Goal: Navigation & Orientation: Find specific page/section

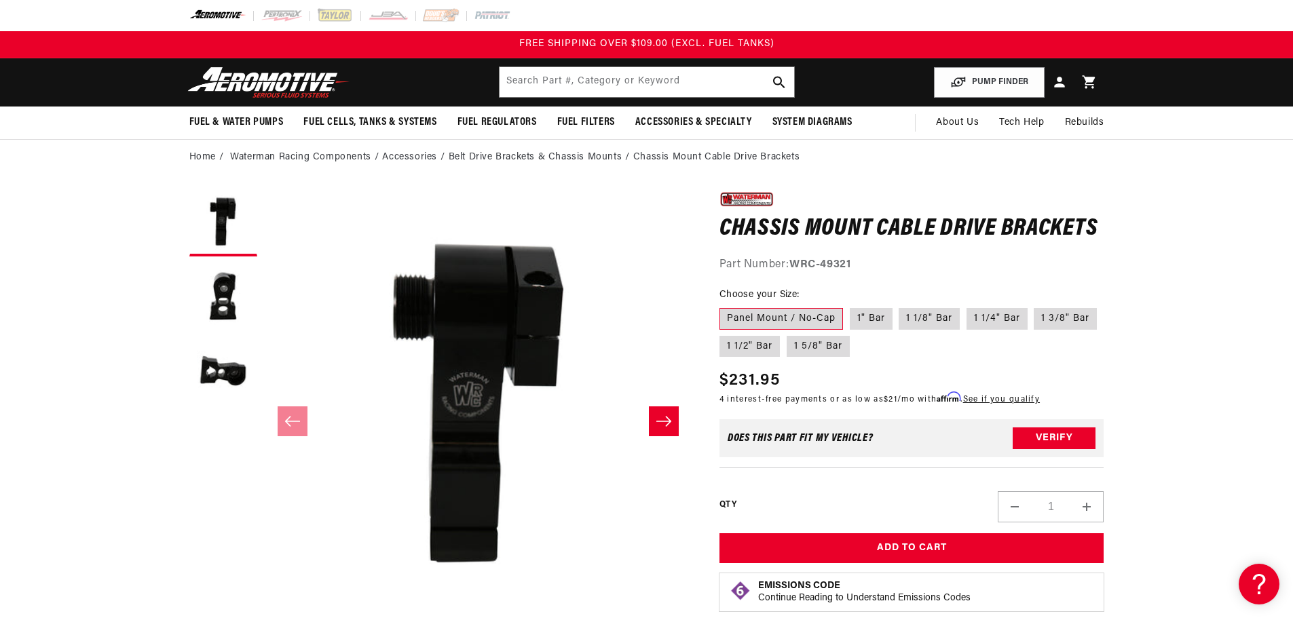
click at [405, 157] on li "Accessories" at bounding box center [415, 157] width 66 height 15
click at [333, 158] on link "Waterman Racing Components" at bounding box center [300, 157] width 141 height 15
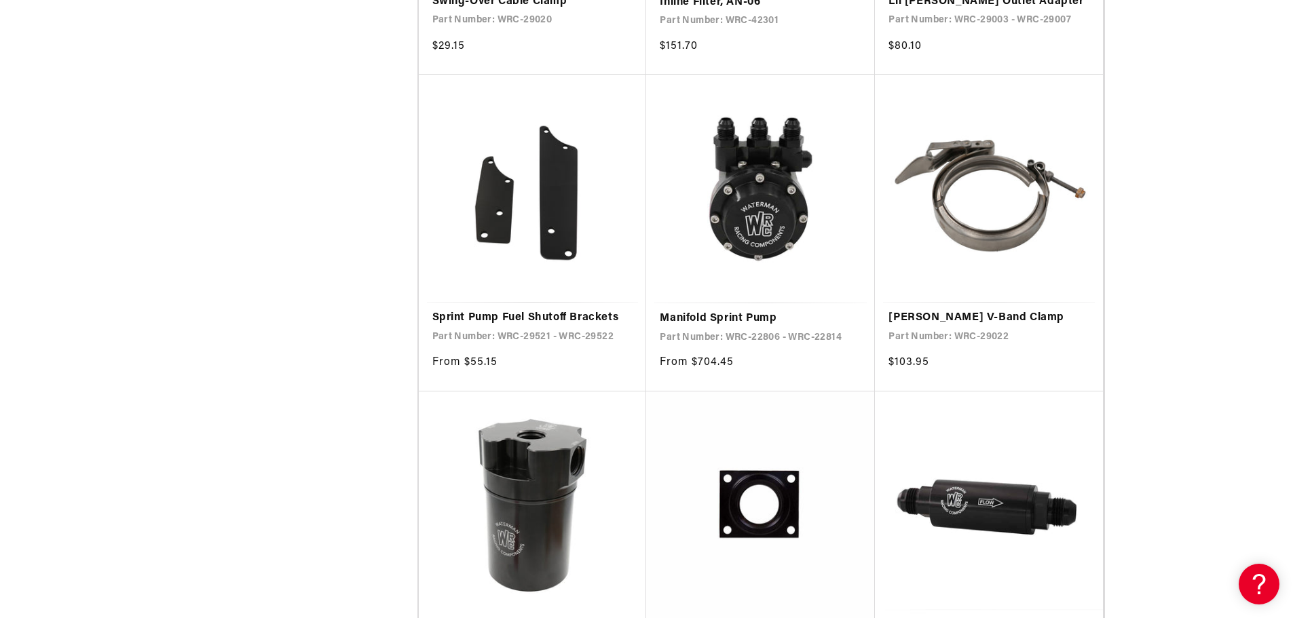
scroll to position [1697, 0]
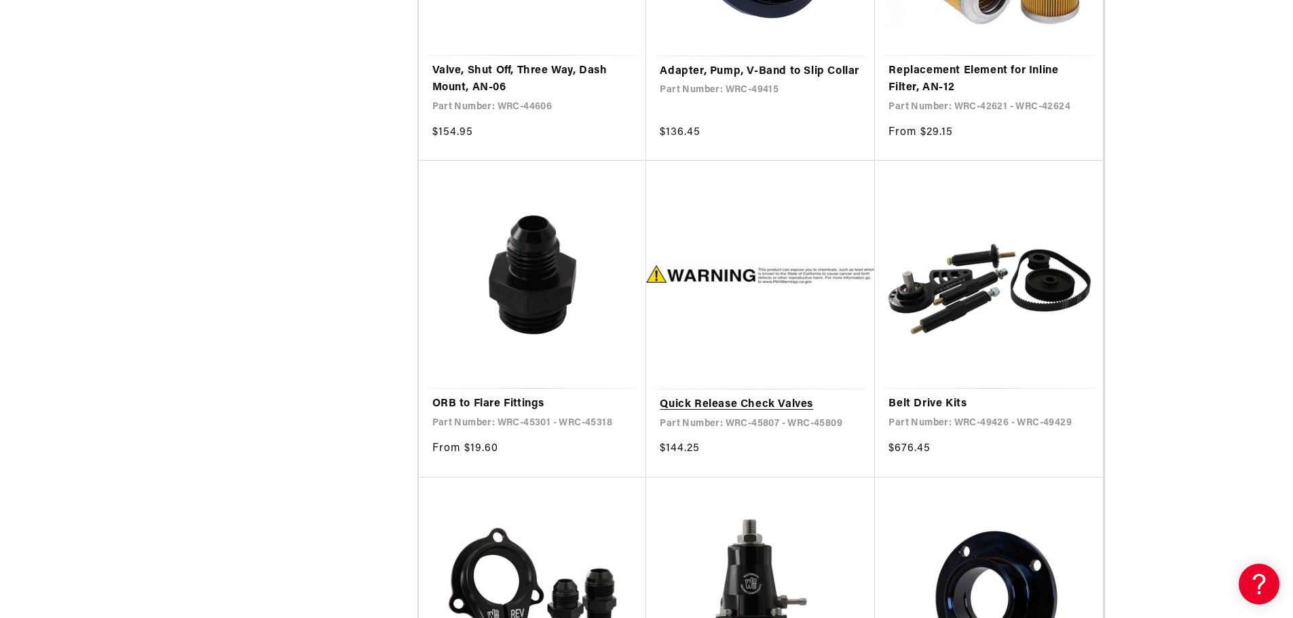
scroll to position [5702, 0]
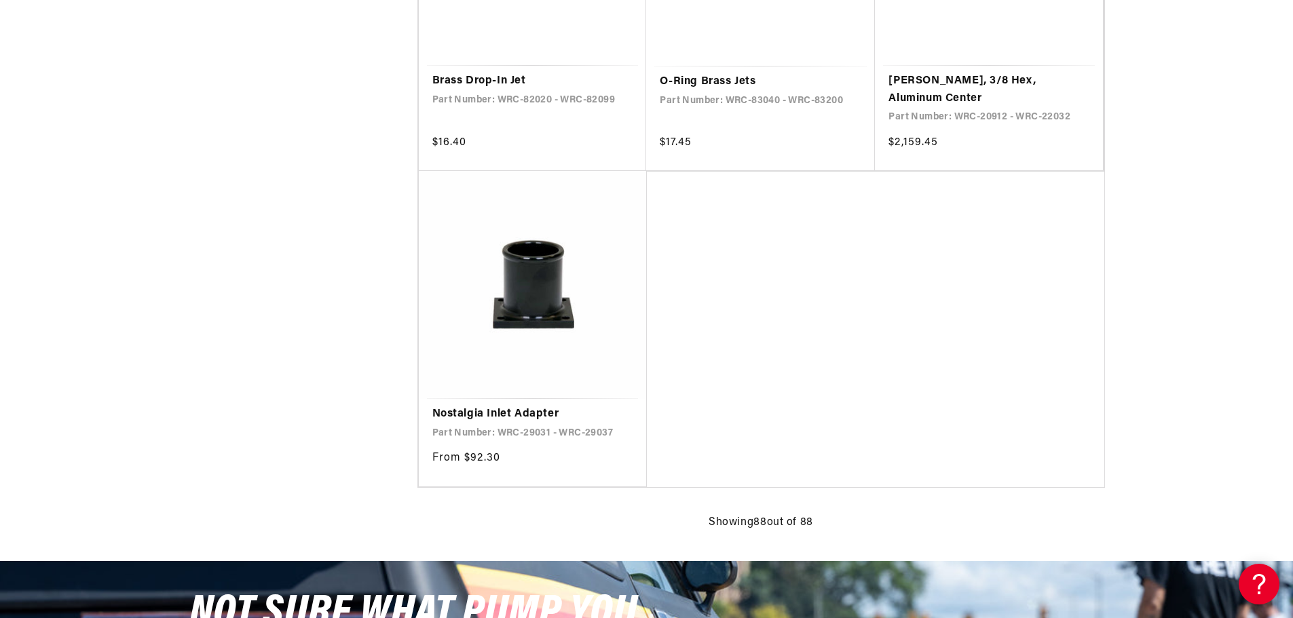
scroll to position [9640, 0]
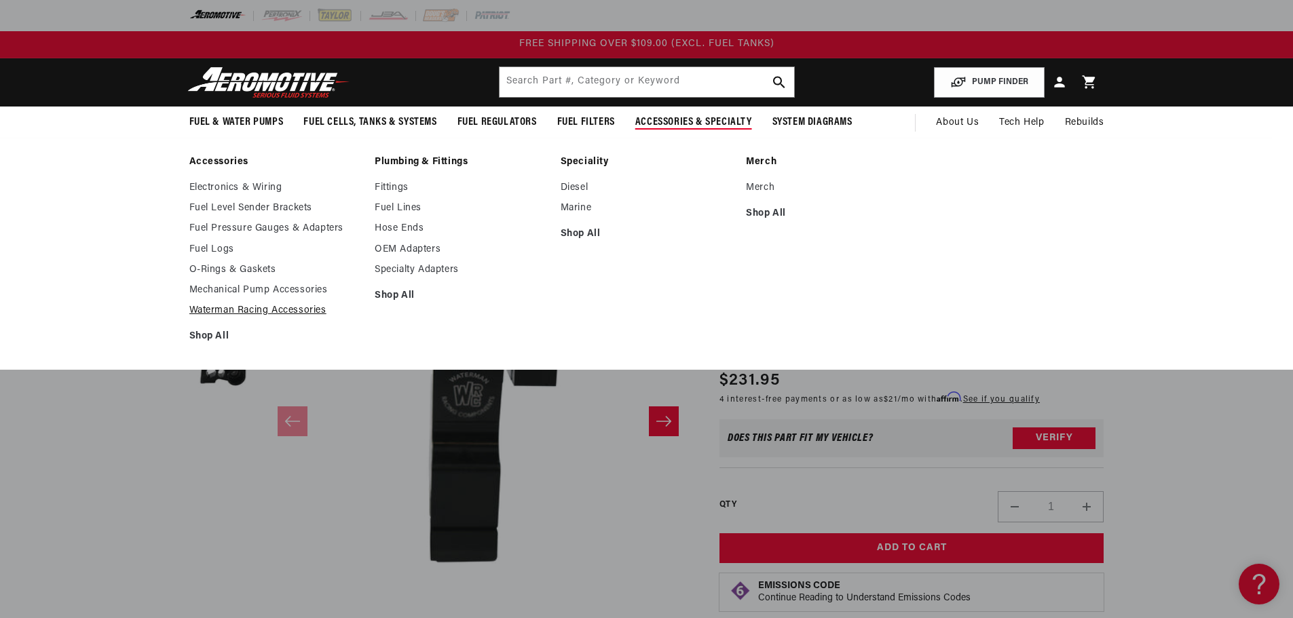
click at [265, 308] on link "Waterman Racing Accessories" at bounding box center [275, 311] width 172 height 12
